Goal: Navigation & Orientation: Find specific page/section

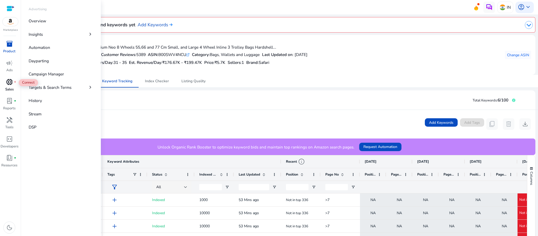
click at [12, 84] on span "donut_small" at bounding box center [9, 81] width 7 height 7
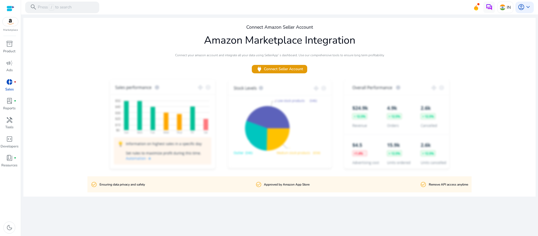
click at [14, 28] on p "Marketplace" at bounding box center [10, 30] width 15 height 4
click at [7, 29] on p "Marketplace" at bounding box center [10, 30] width 15 height 4
click at [10, 20] on img at bounding box center [11, 21] width 16 height 9
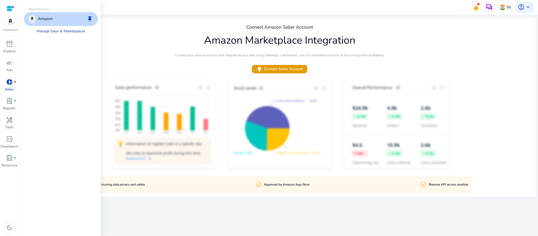
click at [69, 29] on link "Manage Geos & Marketplaces" at bounding box center [61, 31] width 58 height 10
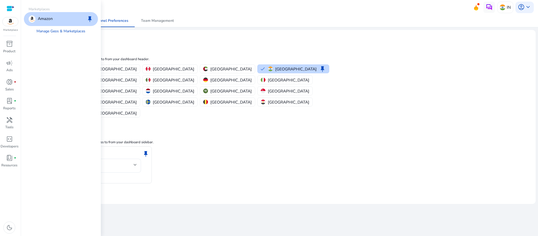
click at [10, 7] on div at bounding box center [11, 9] width 8 height 6
